Goal: Check status: Check status

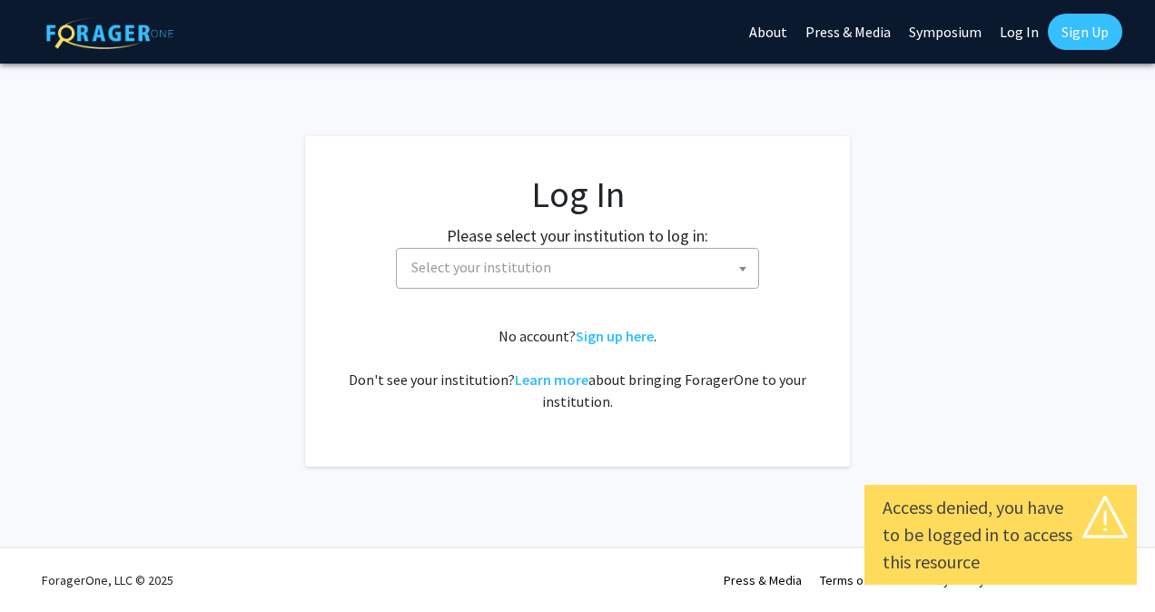
select select
click at [637, 312] on fg-card-body "Log In Please select your institution to log in: [GEOGRAPHIC_DATA] [GEOGRAPHIC_…" at bounding box center [577, 301] width 472 height 258
click at [604, 281] on span "Select your institution" at bounding box center [575, 267] width 354 height 37
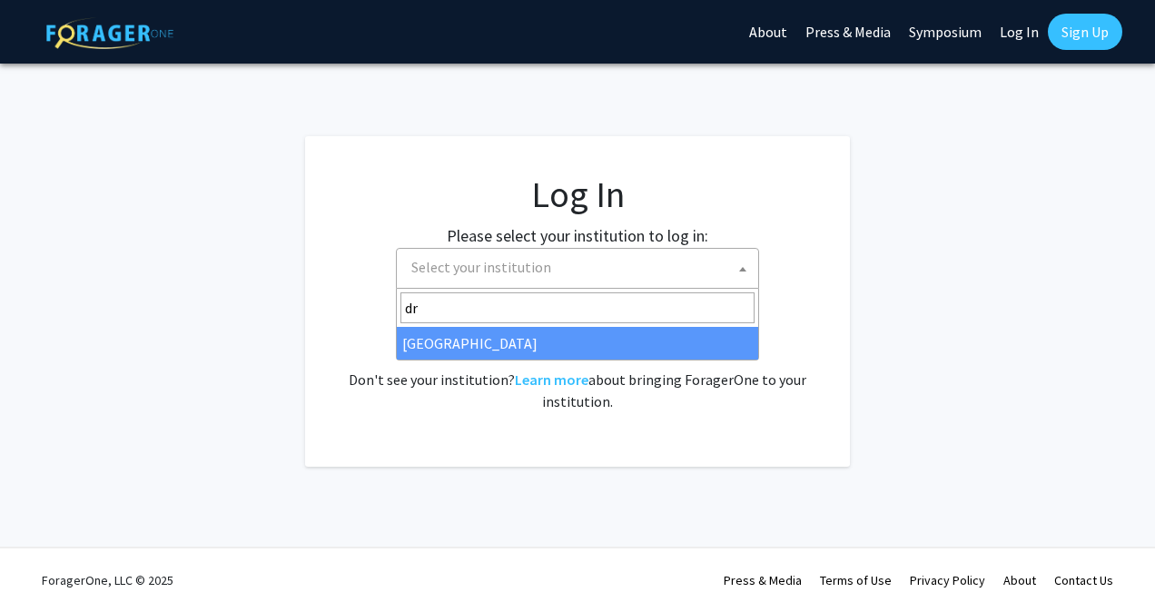
type input "dr"
select select "6"
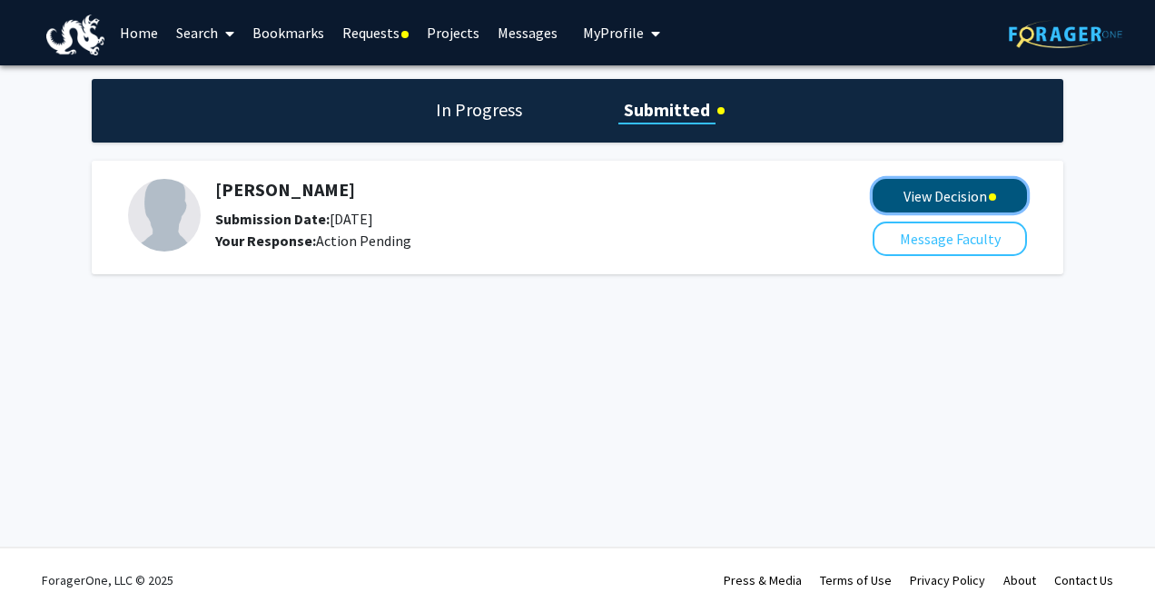
click at [905, 196] on button "View Decision" at bounding box center [949, 196] width 154 height 34
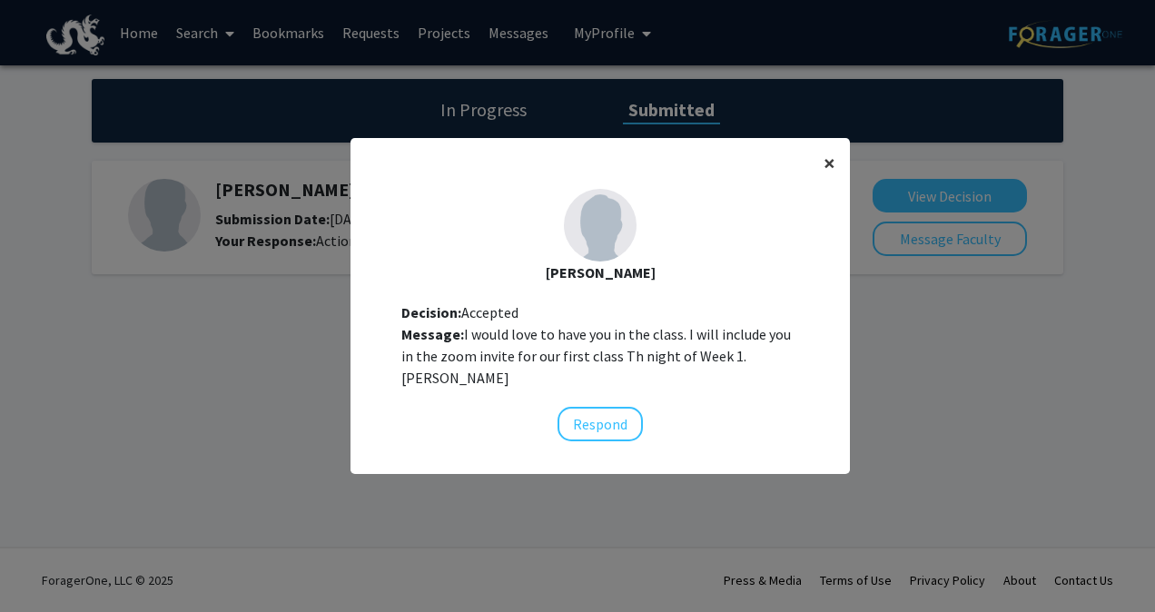
click at [823, 170] on span "×" at bounding box center [829, 163] width 12 height 28
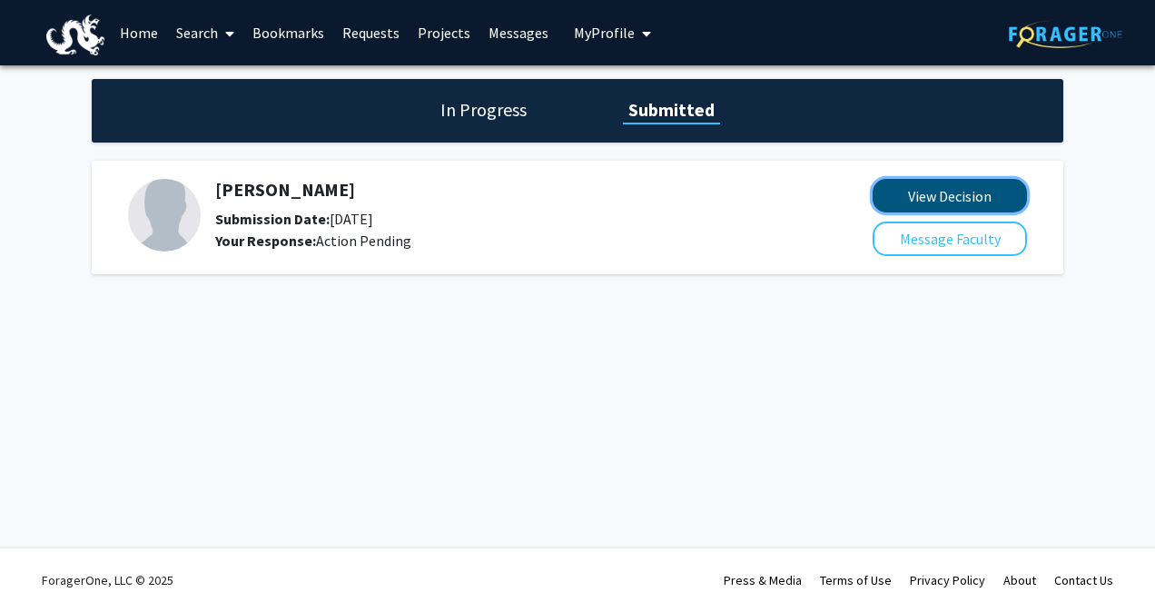
click at [919, 201] on button "View Decision" at bounding box center [949, 196] width 154 height 34
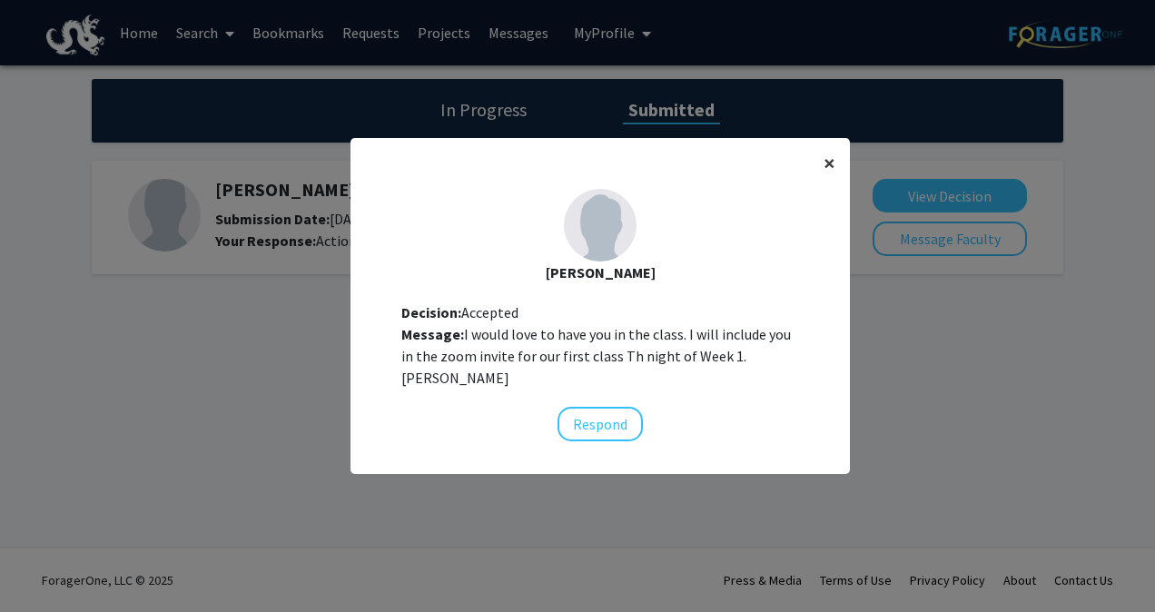
click at [823, 176] on span "×" at bounding box center [829, 163] width 12 height 28
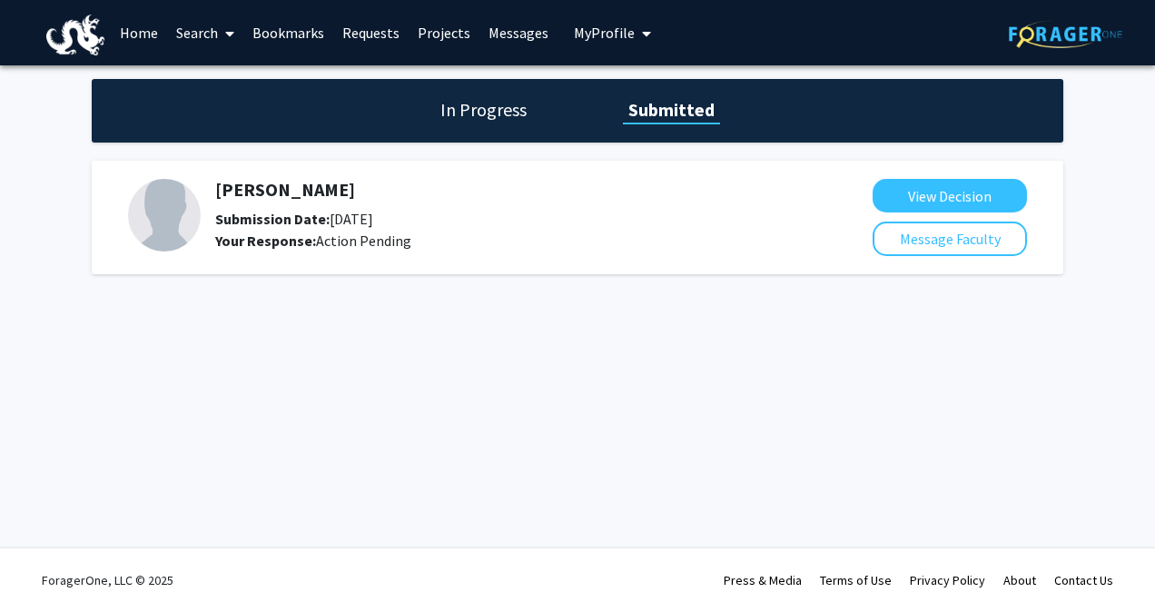
click at [504, 116] on h1 "In Progress" at bounding box center [483, 109] width 97 height 25
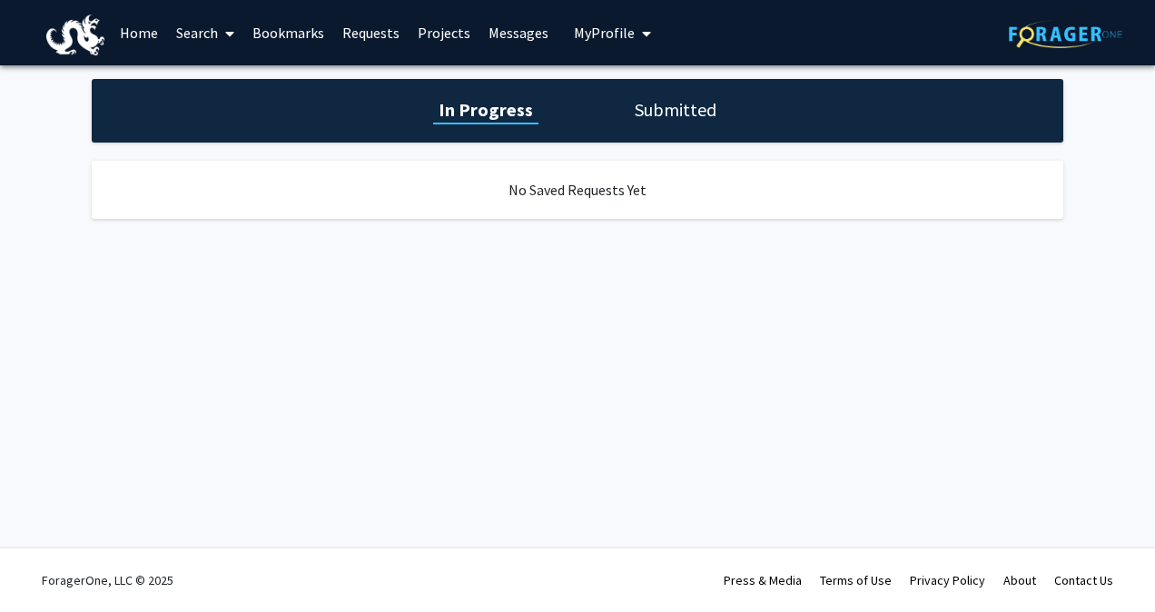
click at [664, 113] on h1 "Submitted" at bounding box center [675, 109] width 93 height 25
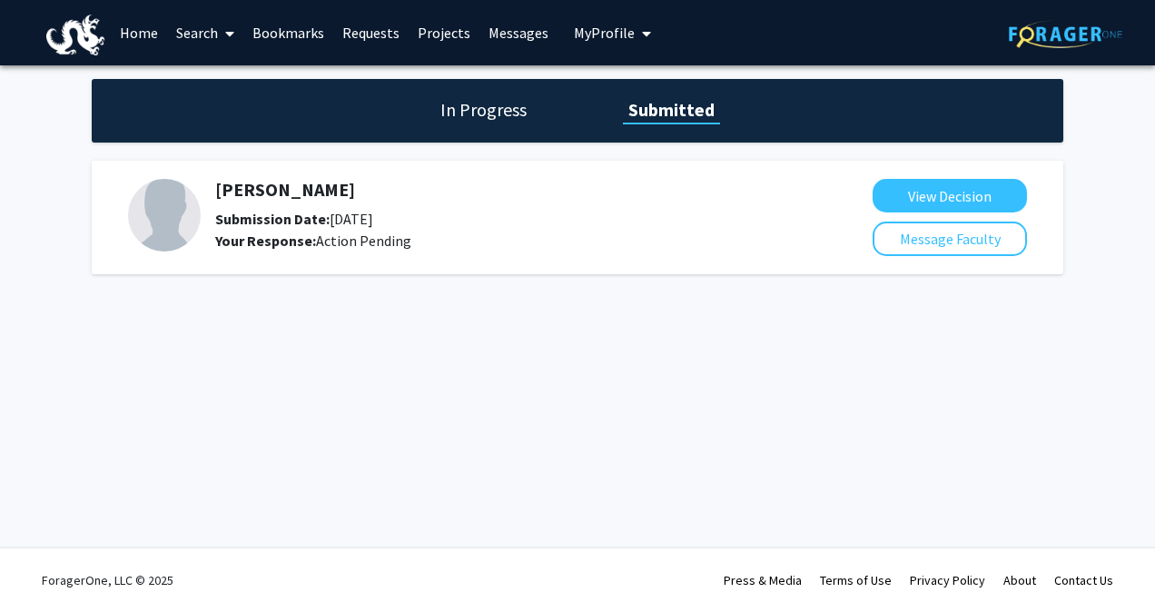
click at [306, 196] on h5 "[PERSON_NAME]" at bounding box center [495, 190] width 561 height 22
click at [371, 44] on link "Requests" at bounding box center [370, 33] width 75 height 64
click at [354, 33] on link "Requests" at bounding box center [370, 33] width 75 height 64
click at [236, 188] on h5 "[PERSON_NAME]" at bounding box center [495, 190] width 561 height 22
